Goal: Task Accomplishment & Management: Complete application form

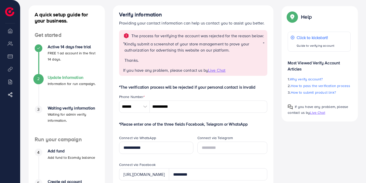
scroll to position [27, 0]
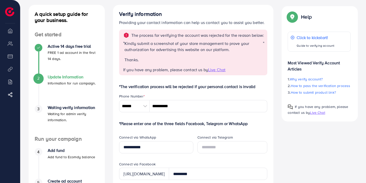
click at [215, 73] on span "Live Chat" at bounding box center [216, 70] width 17 height 6
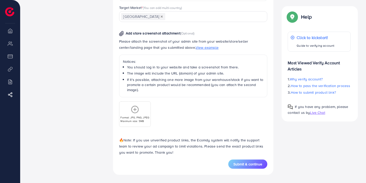
scroll to position [295, 0]
click at [136, 111] on icon at bounding box center [135, 109] width 8 height 8
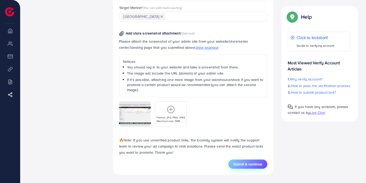
click at [248, 166] on span "Submit & continue" at bounding box center [248, 164] width 29 height 5
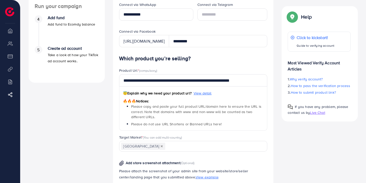
scroll to position [295, 0]
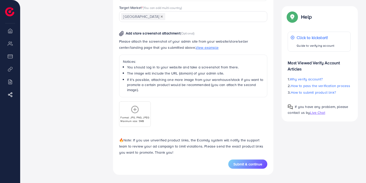
click at [134, 107] on icon at bounding box center [135, 109] width 8 height 8
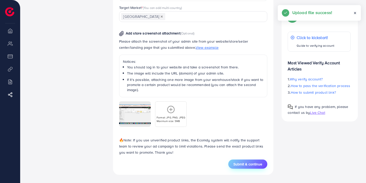
click at [246, 167] on button "Submit & continue" at bounding box center [247, 164] width 39 height 9
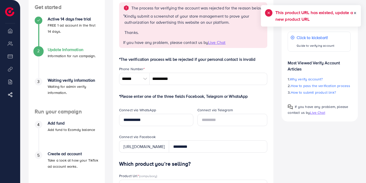
scroll to position [0, 0]
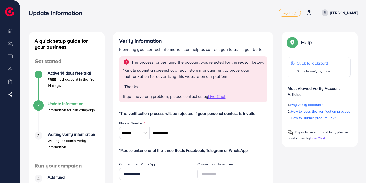
click at [320, 140] on span "Live Chat" at bounding box center [317, 138] width 15 height 5
click at [9, 15] on img at bounding box center [9, 11] width 9 height 9
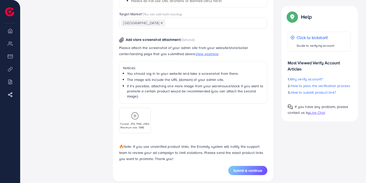
scroll to position [295, 0]
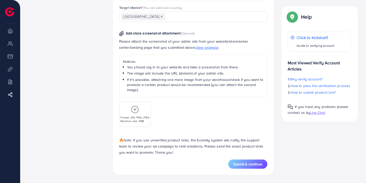
click at [133, 115] on div "Format: JPG, PNG, JPEG Maximum size: 5MB" at bounding box center [134, 113] width 31 height 17
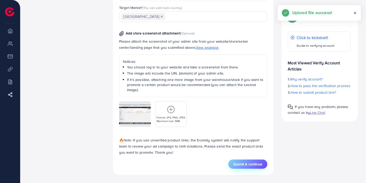
click at [244, 163] on span "Submit & continue" at bounding box center [248, 164] width 29 height 5
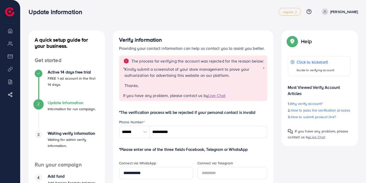
scroll to position [0, 0]
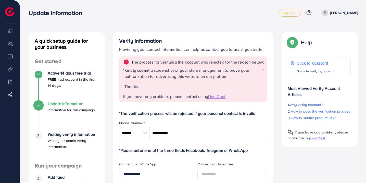
click at [61, 137] on div "Waiting verify information Waiting for admin verify information." at bounding box center [73, 141] width 51 height 18
click at [55, 78] on p "FREE 1 ad account in the first 14 days." at bounding box center [73, 82] width 51 height 12
click at [66, 134] on h4 "Waiting verify information" at bounding box center [73, 134] width 51 height 5
click at [297, 14] on span "regular_1" at bounding box center [290, 12] width 14 height 3
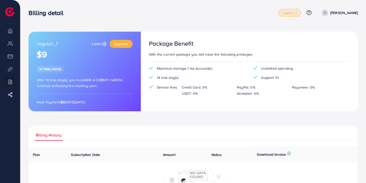
click at [297, 14] on span "regular_1" at bounding box center [290, 12] width 14 height 3
click at [11, 31] on li "Overview" at bounding box center [10, 31] width 20 height 10
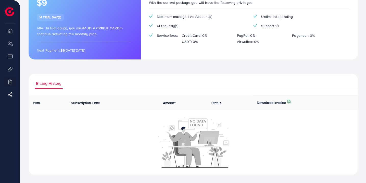
click at [87, 105] on span "Subscription Date" at bounding box center [85, 102] width 29 height 5
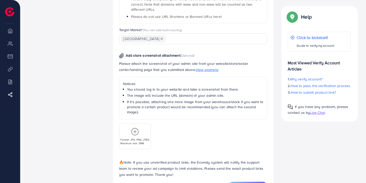
scroll to position [295, 0]
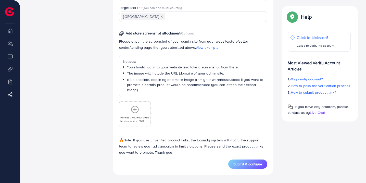
click at [133, 109] on icon at bounding box center [135, 109] width 8 height 8
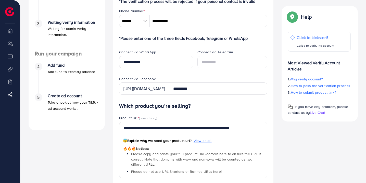
scroll to position [113, 0]
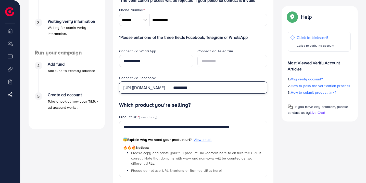
click at [201, 94] on input "*********" at bounding box center [218, 87] width 99 height 12
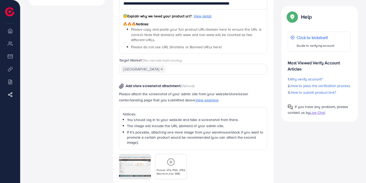
scroll to position [237, 0]
click at [121, 89] on img at bounding box center [121, 85] width 5 height 5
click at [204, 102] on span "View example" at bounding box center [207, 99] width 23 height 5
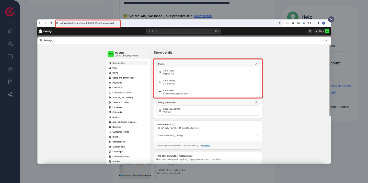
click at [330, 18] on icon at bounding box center [331, 19] width 4 height 4
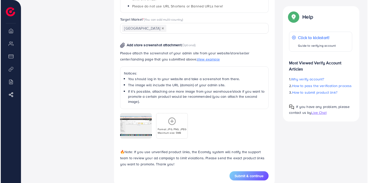
scroll to position [294, 0]
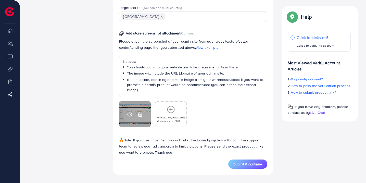
click at [142, 120] on div at bounding box center [135, 114] width 32 height 26
click at [139, 114] on icon at bounding box center [140, 114] width 5 height 5
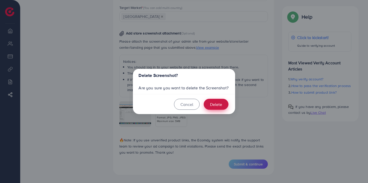
click at [213, 108] on button "Delete" at bounding box center [215, 104] width 25 height 11
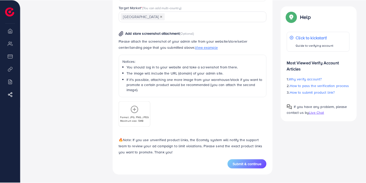
scroll to position [289, 0]
click at [134, 114] on icon at bounding box center [135, 109] width 8 height 8
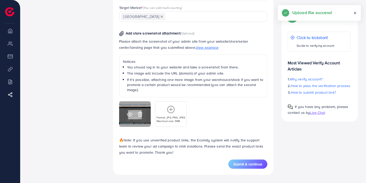
click at [128, 117] on icon at bounding box center [129, 114] width 5 height 5
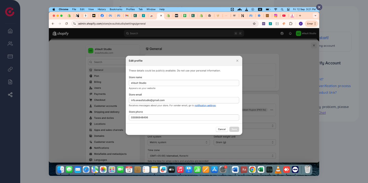
click at [267, 151] on img at bounding box center [184, 91] width 270 height 169
click at [317, 8] on icon at bounding box center [319, 7] width 4 height 4
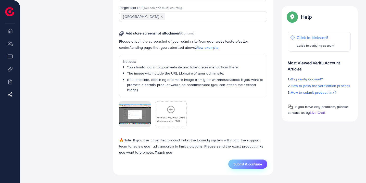
click at [243, 167] on span "Submit & continue" at bounding box center [248, 164] width 29 height 5
click at [212, 113] on div "Format: JPG, PNG, JPEG Maximum size: 5MB" at bounding box center [193, 112] width 149 height 30
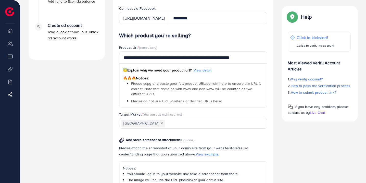
scroll to position [182, 0]
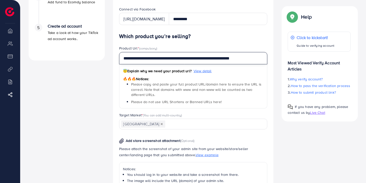
click at [254, 64] on input "**********" at bounding box center [193, 58] width 149 height 12
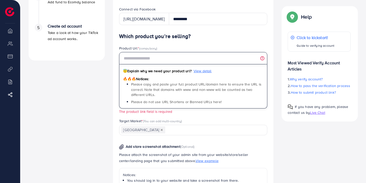
paste input "**********"
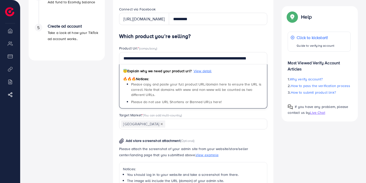
click at [274, 129] on div "Verify information Providing your contact information can help us contact you t…" at bounding box center [193, 66] width 169 height 432
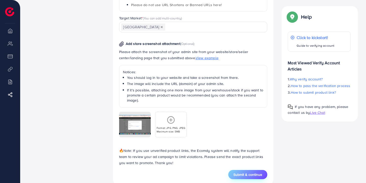
scroll to position [295, 0]
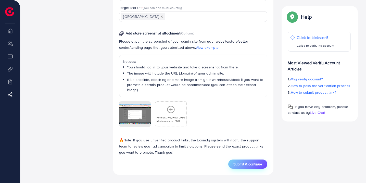
click at [239, 164] on span "Submit & continue" at bounding box center [248, 164] width 29 height 5
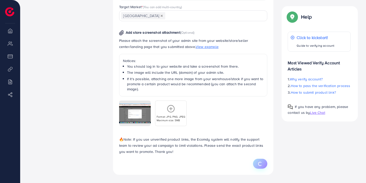
type input "**********"
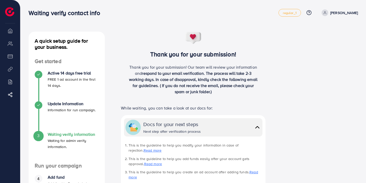
scroll to position [3, 0]
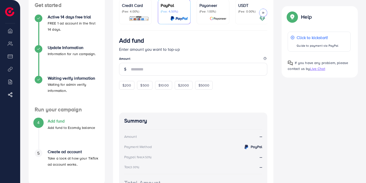
scroll to position [55, 0]
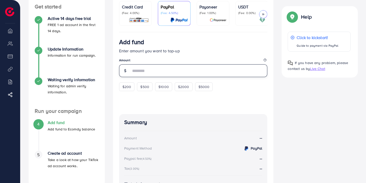
click at [145, 74] on input "number" at bounding box center [199, 70] width 137 height 13
type input "**"
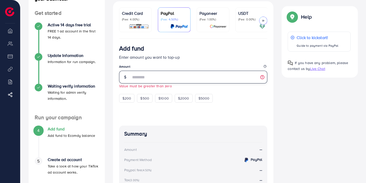
scroll to position [47, 0]
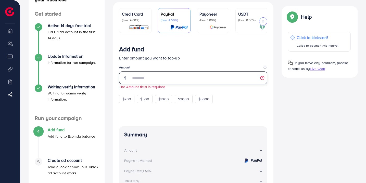
type input "*"
click at [150, 79] on input "*" at bounding box center [199, 77] width 137 height 13
type input "*"
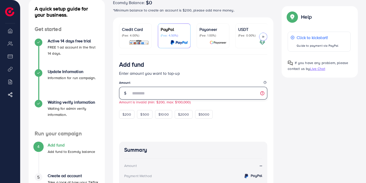
scroll to position [30, 0]
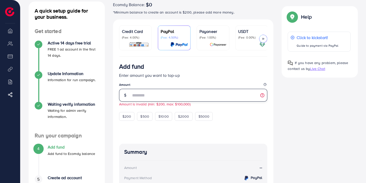
click at [139, 100] on input "*" at bounding box center [199, 95] width 137 height 13
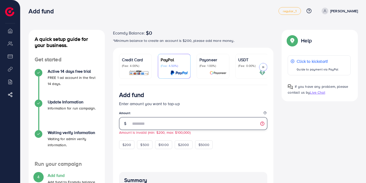
scroll to position [0, 0]
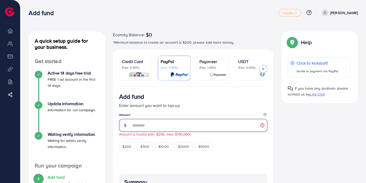
type input "*"
